Goal: Task Accomplishment & Management: Use online tool/utility

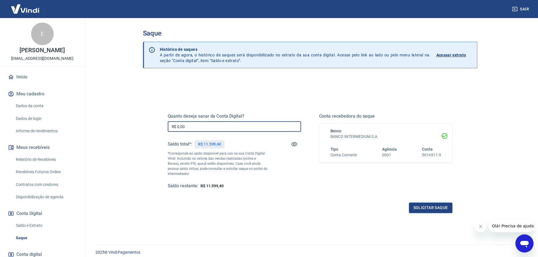
drag, startPoint x: 200, startPoint y: 128, endPoint x: 146, endPoint y: 127, distance: 54.3
click at [148, 128] on div "Quanto deseja sacar da Conta Digital? R$ 0,00 ​ Saldo total*: R$ 11.599,40 *Cor…" at bounding box center [310, 178] width 335 height 202
type input "R$ 11.000,00"
click at [423, 205] on button "Solicitar saque" at bounding box center [431, 208] width 44 height 10
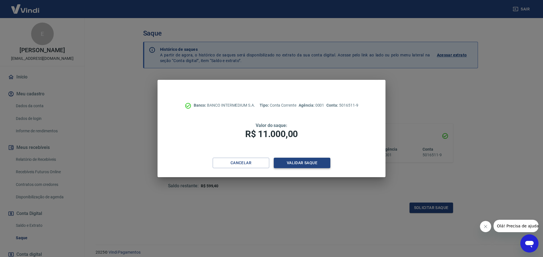
click at [324, 164] on button "Validar saque" at bounding box center [302, 163] width 57 height 10
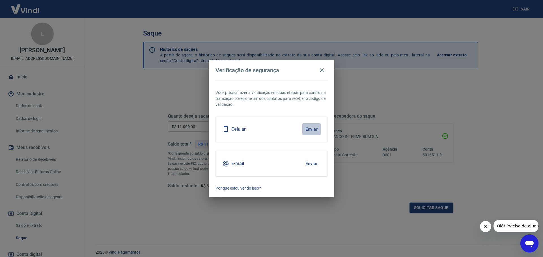
click at [317, 128] on button "Enviar" at bounding box center [311, 129] width 18 height 12
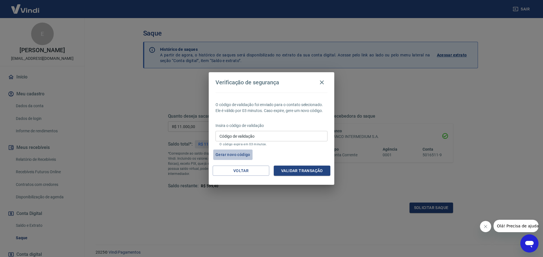
click at [231, 152] on button "Gerar novo código" at bounding box center [232, 155] width 39 height 10
click at [264, 140] on input "Código de validação" at bounding box center [271, 136] width 112 height 10
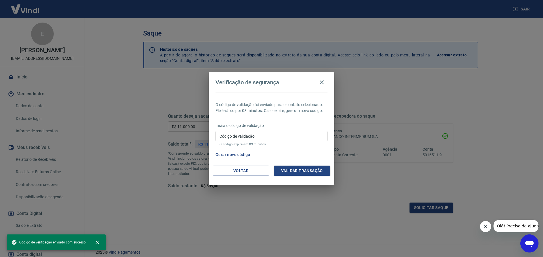
click at [269, 140] on input "Código de validação" at bounding box center [271, 136] width 112 height 10
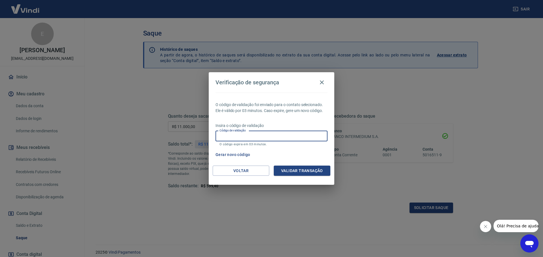
click at [268, 99] on div "O código de validação foi enviado para o contato selecionado. Ele é válido por …" at bounding box center [271, 129] width 125 height 73
click at [244, 168] on button "Voltar" at bounding box center [241, 171] width 57 height 10
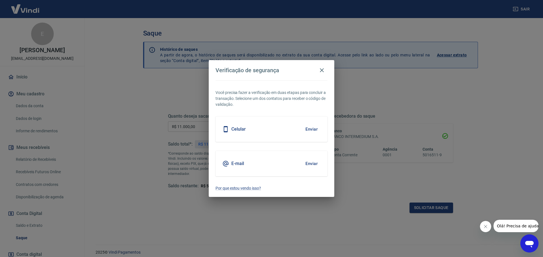
click at [315, 163] on button "Enviar" at bounding box center [311, 164] width 18 height 12
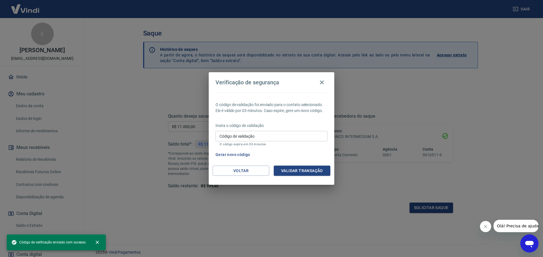
click at [257, 135] on input "Código de validação" at bounding box center [271, 136] width 112 height 10
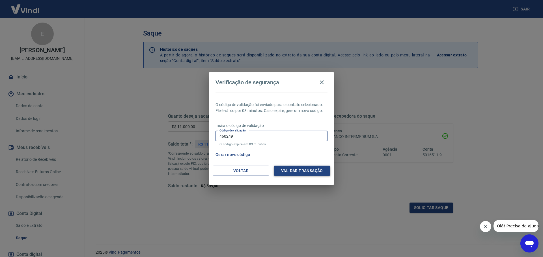
type input "460249"
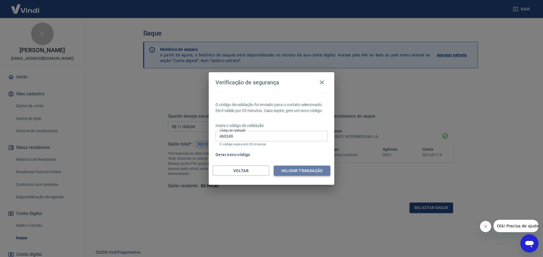
click at [304, 168] on button "Validar transação" at bounding box center [302, 171] width 57 height 10
